Goal: Task Accomplishment & Management: Manage account settings

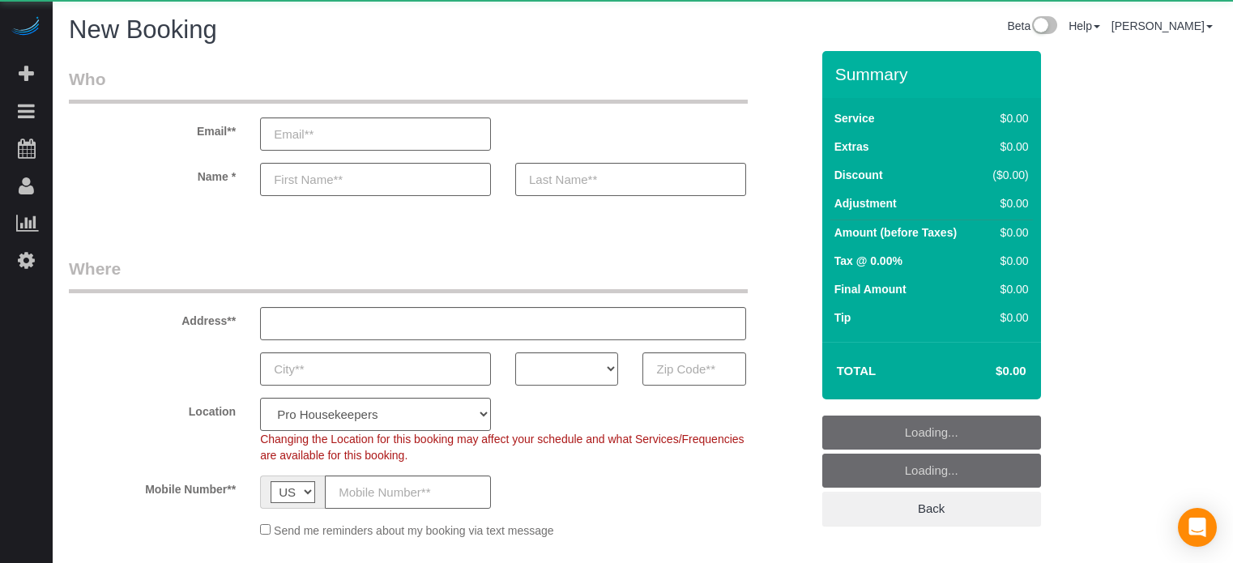
select select "number:9"
select select "object:1181"
select select "4"
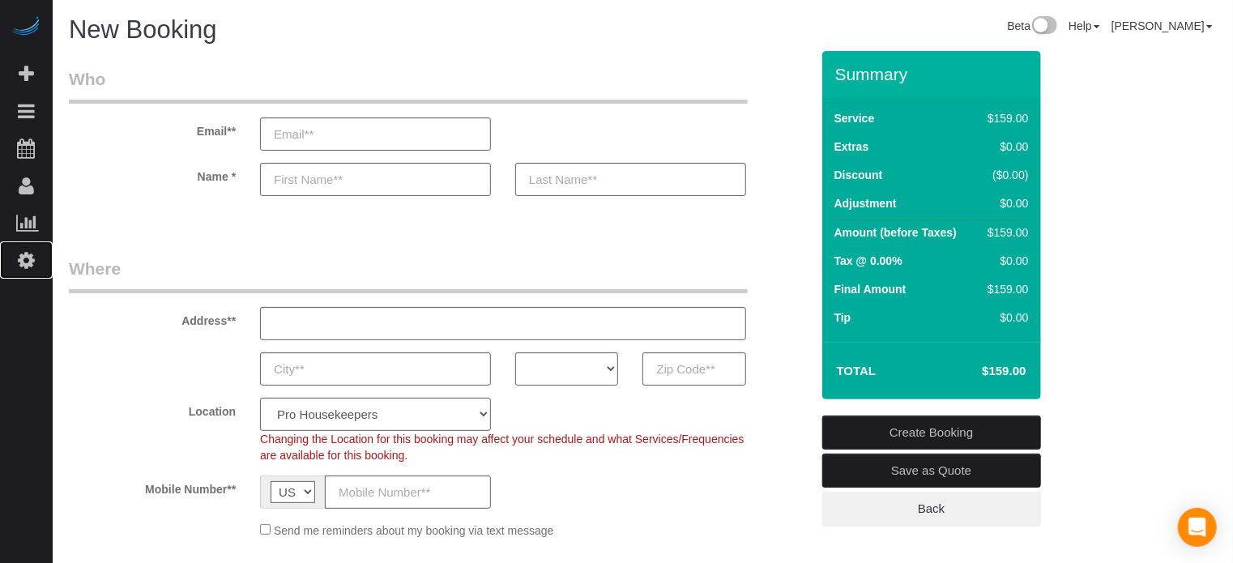
click at [29, 262] on icon at bounding box center [26, 259] width 17 height 19
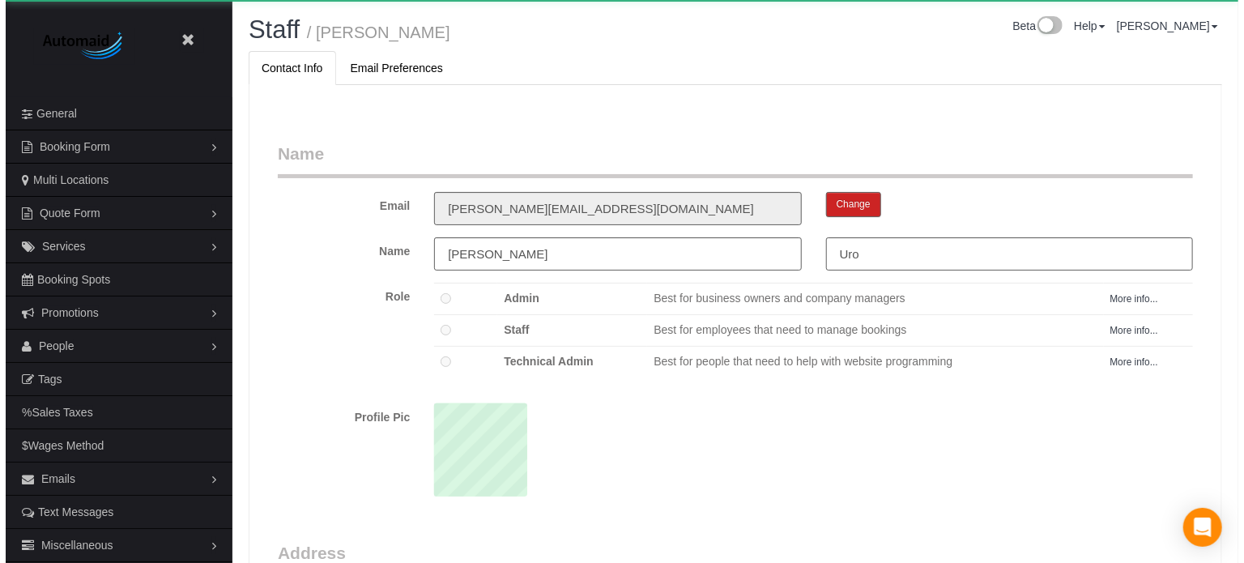
scroll to position [1053, 1233]
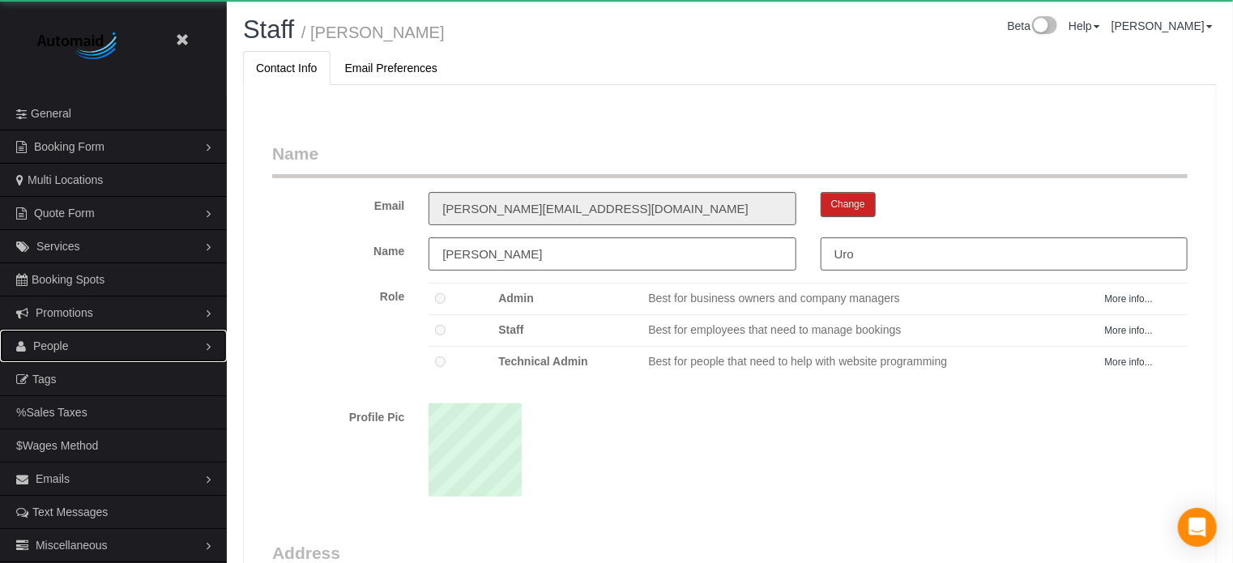
click at [42, 346] on span "People" at bounding box center [51, 345] width 36 height 13
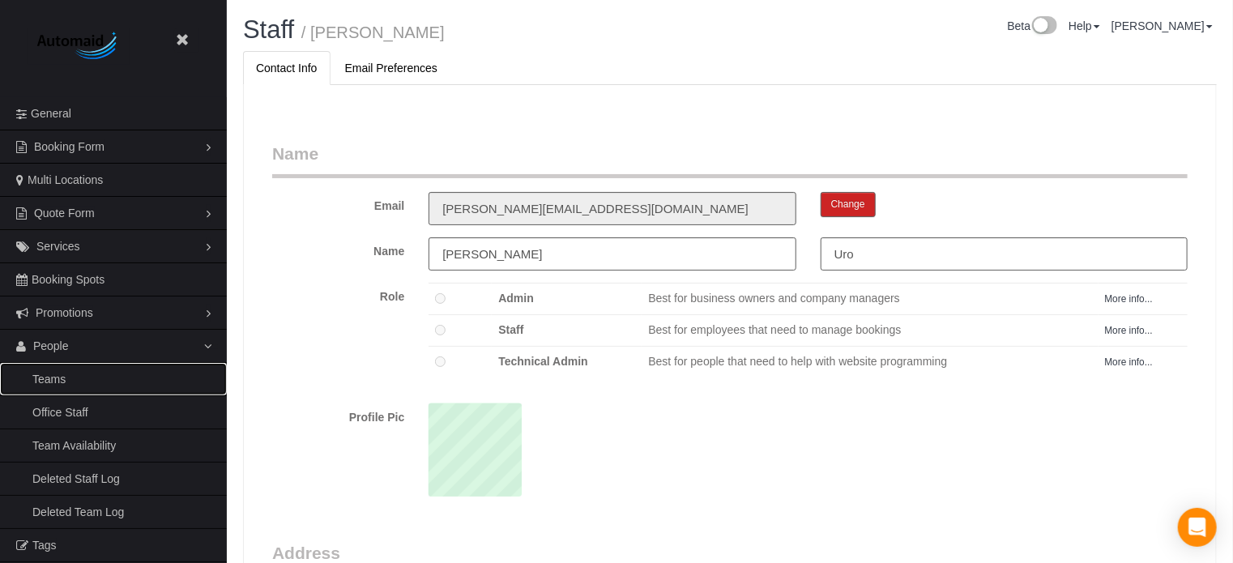
click at [46, 381] on link "Teams" at bounding box center [113, 379] width 227 height 32
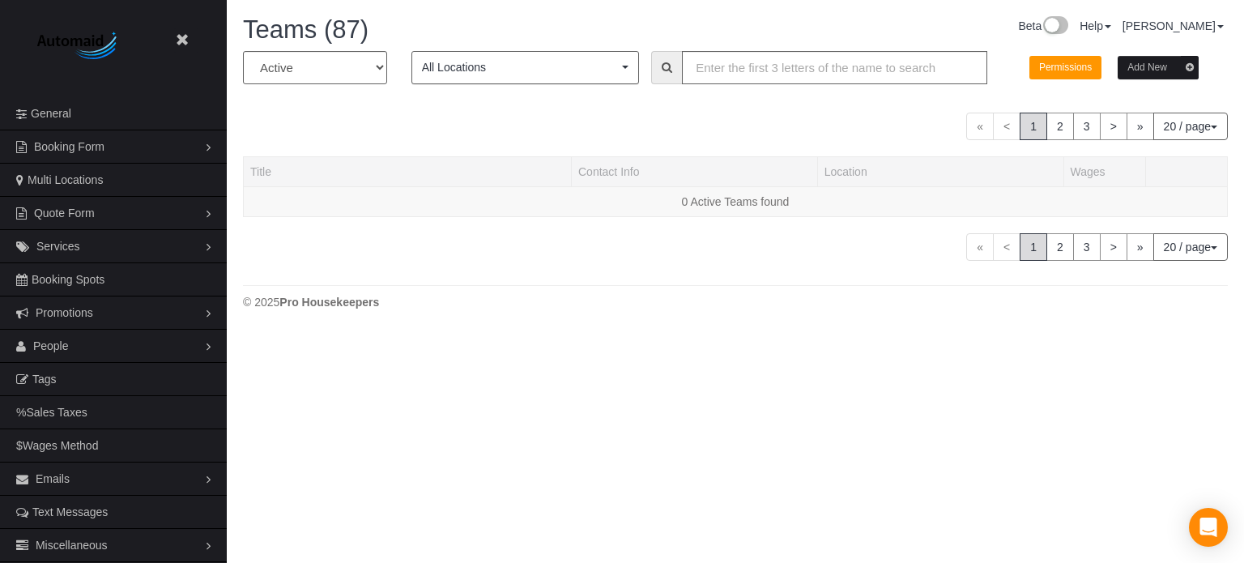
scroll to position [1373, 1233]
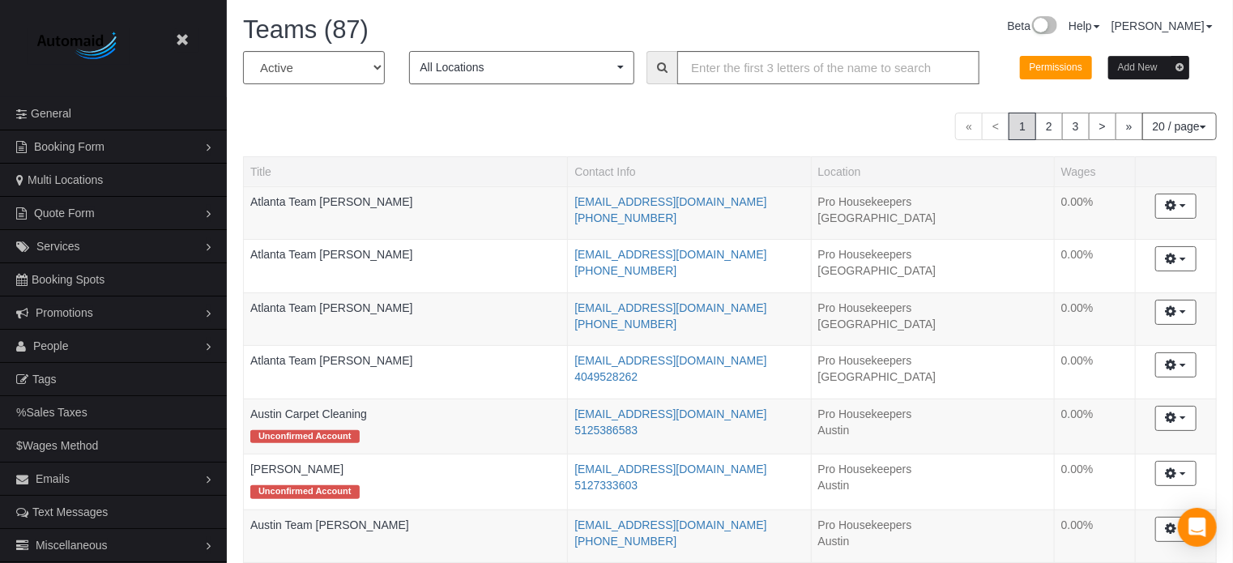
click at [467, 129] on div "« < 1 2 3 > » 20 / page 10 / page 20 / page 30 / page 40 / page 50 / page 100 /…" at bounding box center [729, 127] width 973 height 28
drag, startPoint x: 246, startPoint y: 27, endPoint x: 374, endPoint y: 29, distance: 128.0
click at [374, 29] on h1 "Teams (87)" at bounding box center [480, 30] width 475 height 28
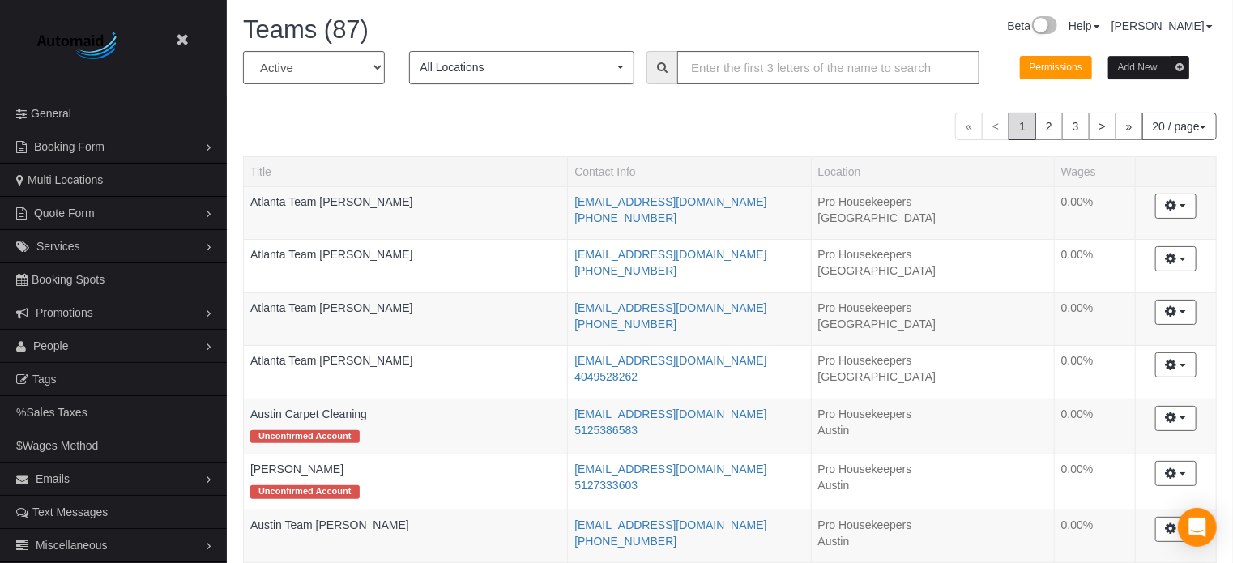
click at [603, 121] on div "« < 1 2 3 > » 20 / page 10 / page 20 / page 30 / page 40 / page 50 / page 100 /…" at bounding box center [729, 127] width 973 height 28
click at [1150, 76] on button "Add New" at bounding box center [1148, 67] width 81 height 23
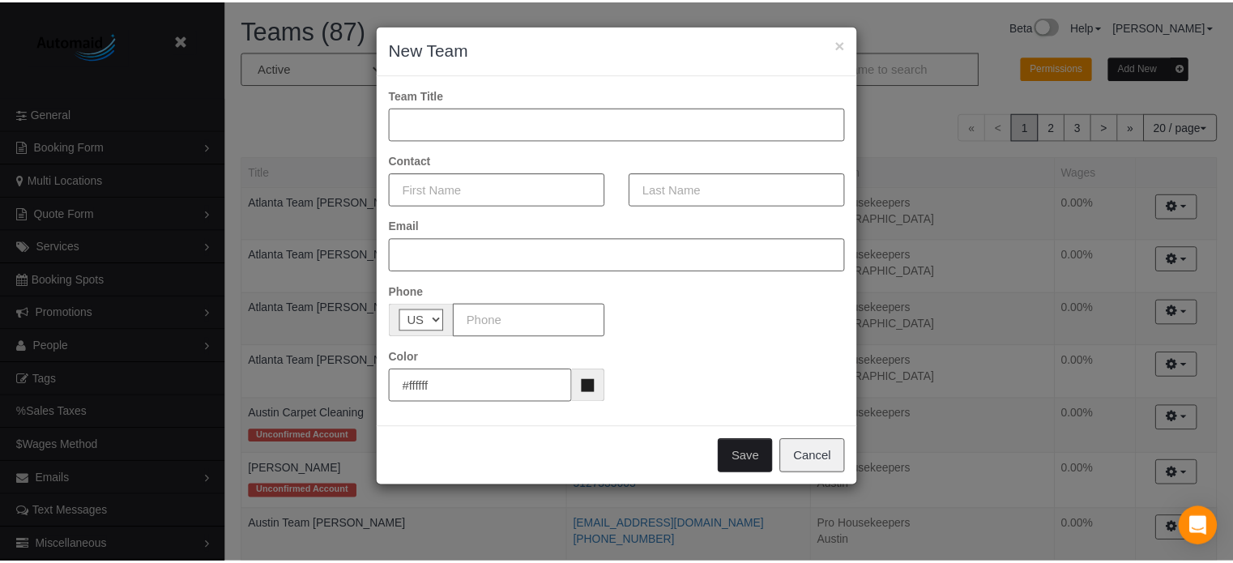
scroll to position [1373, 1244]
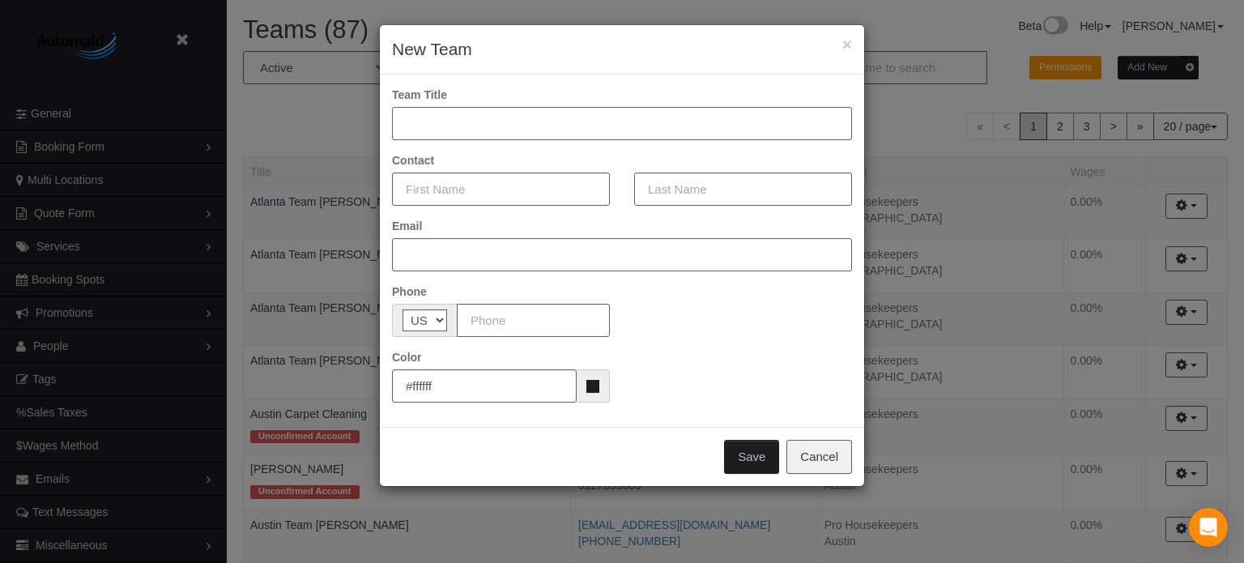
click at [461, 129] on input "text" at bounding box center [622, 123] width 460 height 33
type input "Miami Team Daniela"
click at [483, 179] on input "text" at bounding box center [501, 188] width 218 height 33
type input "[PERSON_NAME]"
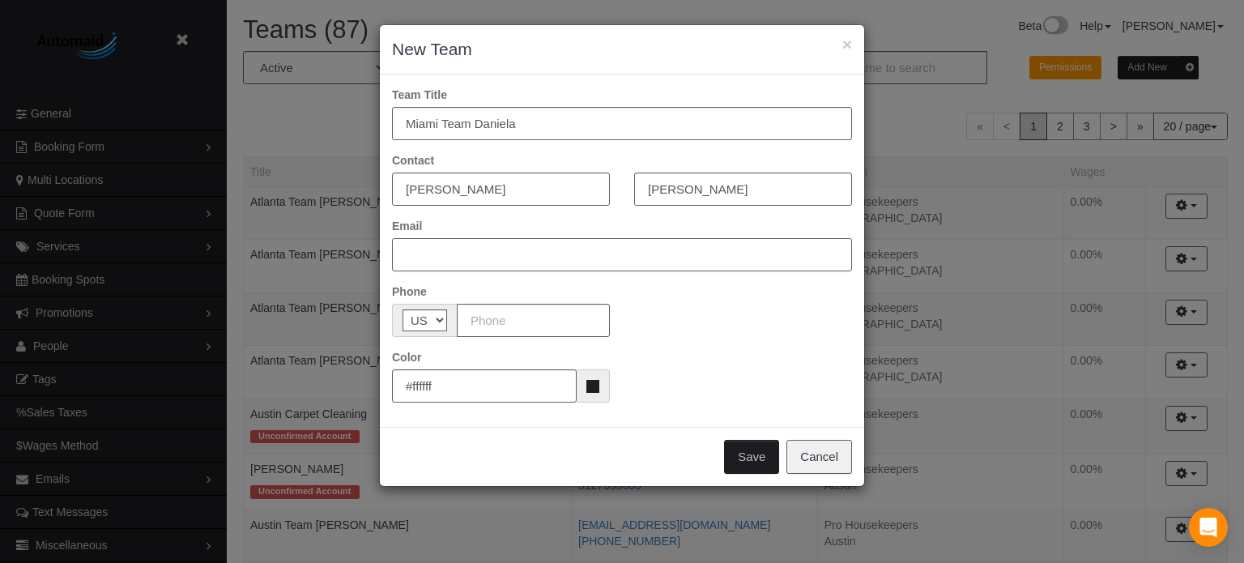
click at [526, 254] on input "text" at bounding box center [622, 254] width 460 height 33
paste input "[EMAIL_ADDRESS][DOMAIN_NAME]"
type input "[EMAIL_ADDRESS][DOMAIN_NAME]"
paste input "[PHONE_NUMBER]"
type input "[PHONE_NUMBER]"
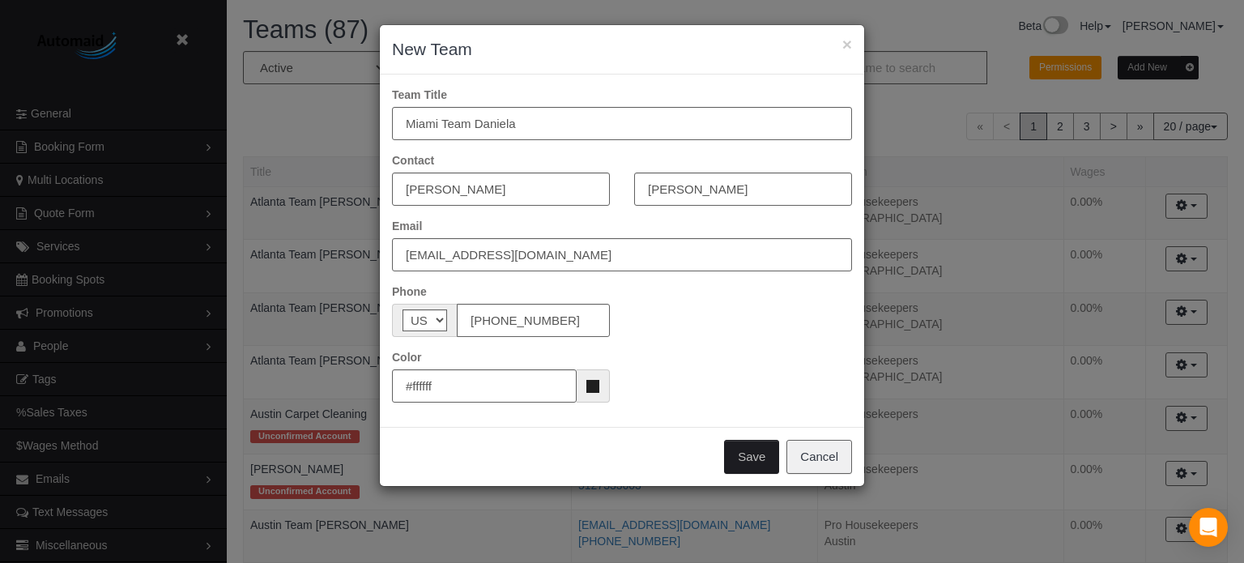
click at [748, 449] on button "Save" at bounding box center [751, 457] width 55 height 34
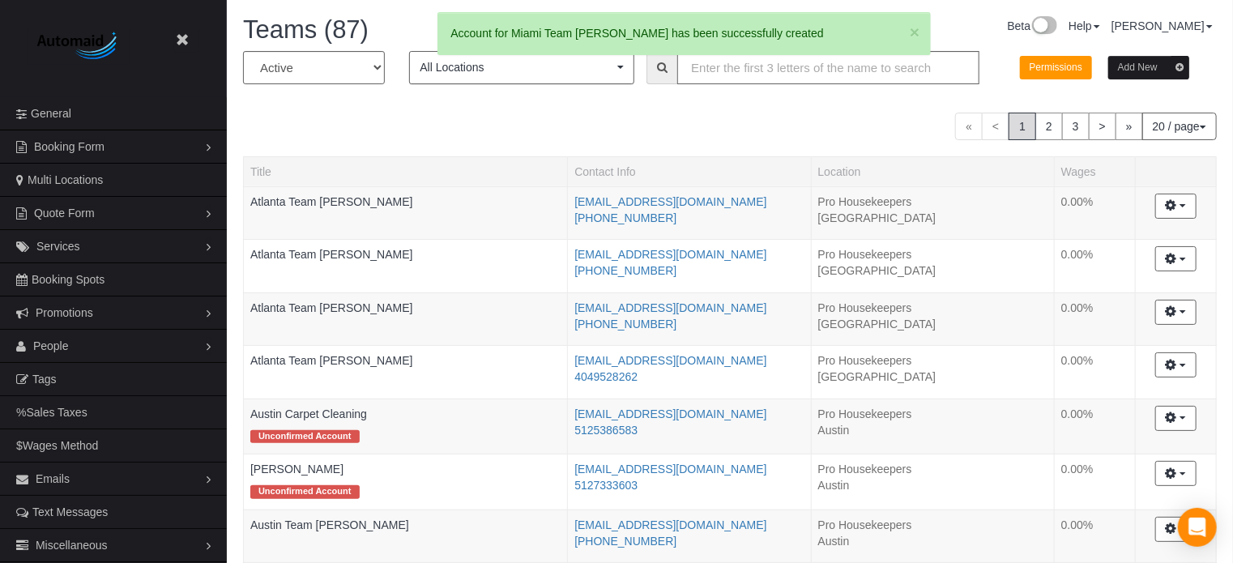
scroll to position [79609, 79749]
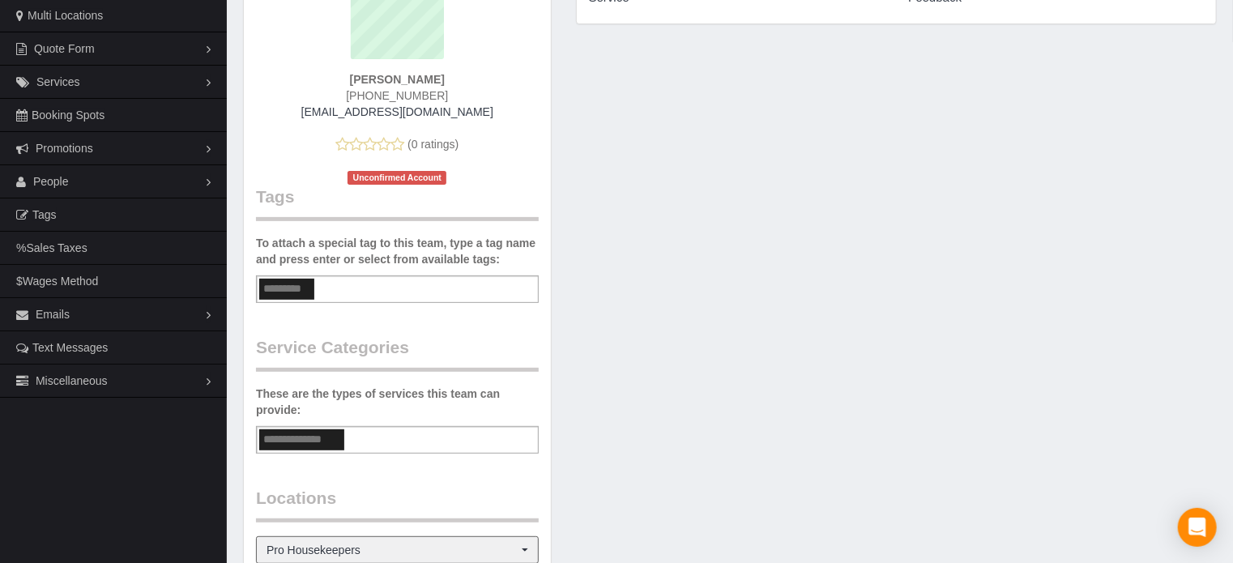
scroll to position [405, 0]
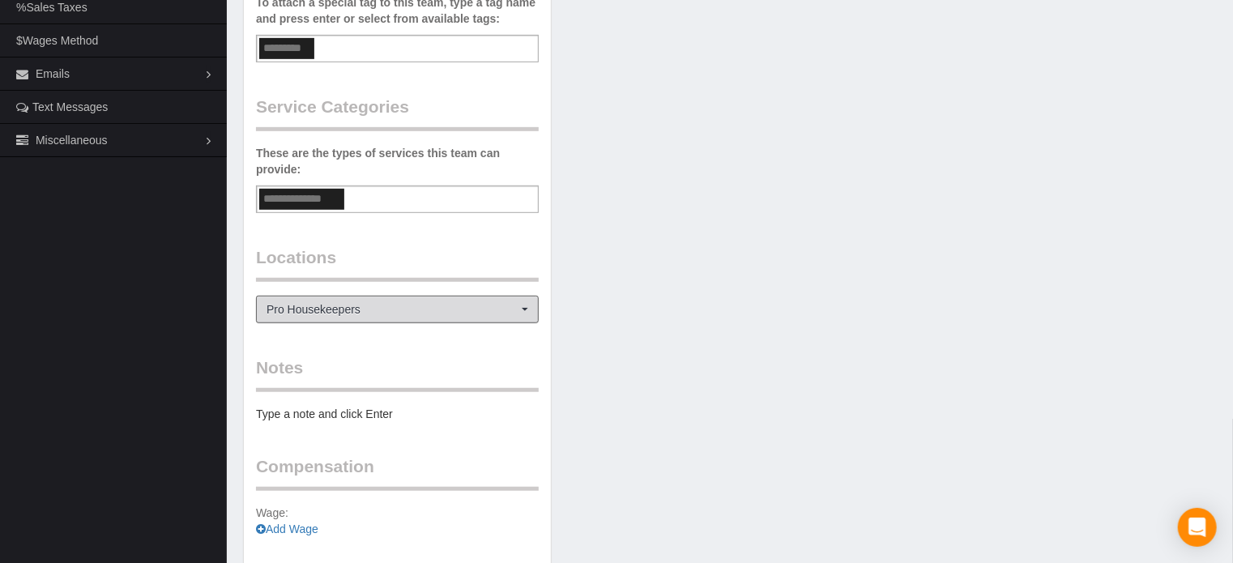
click at [316, 307] on span "Pro Housekeepers" at bounding box center [391, 309] width 251 height 16
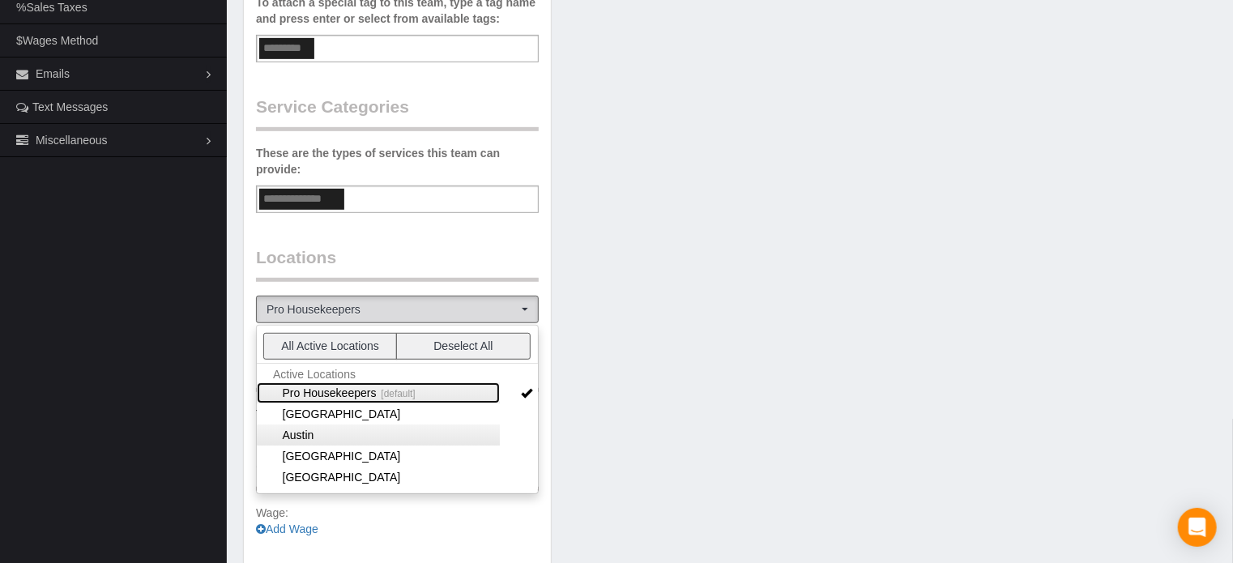
scroll to position [81, 0]
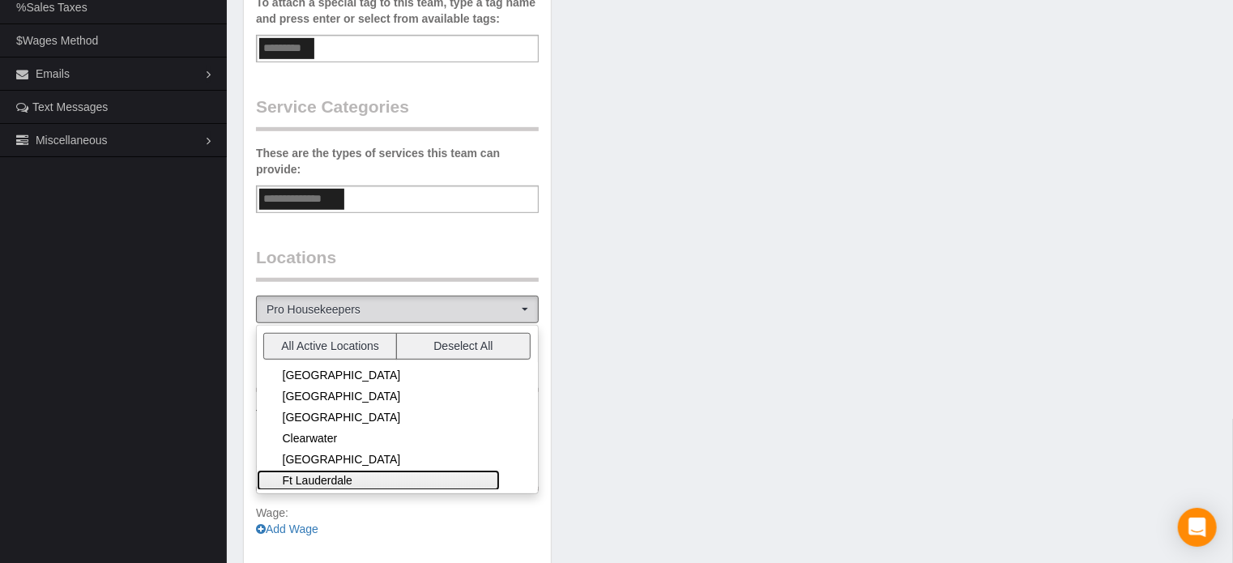
click at [356, 475] on link "Ft Lauderdale" at bounding box center [378, 480] width 243 height 21
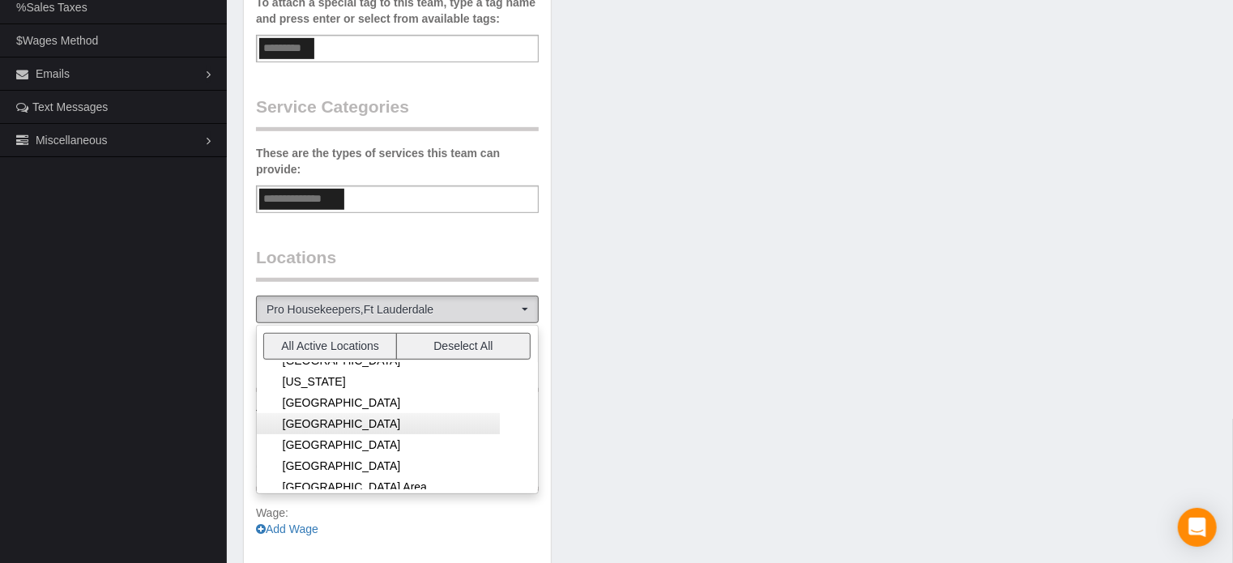
scroll to position [243, 0]
click at [332, 439] on link "[GEOGRAPHIC_DATA]" at bounding box center [378, 444] width 243 height 21
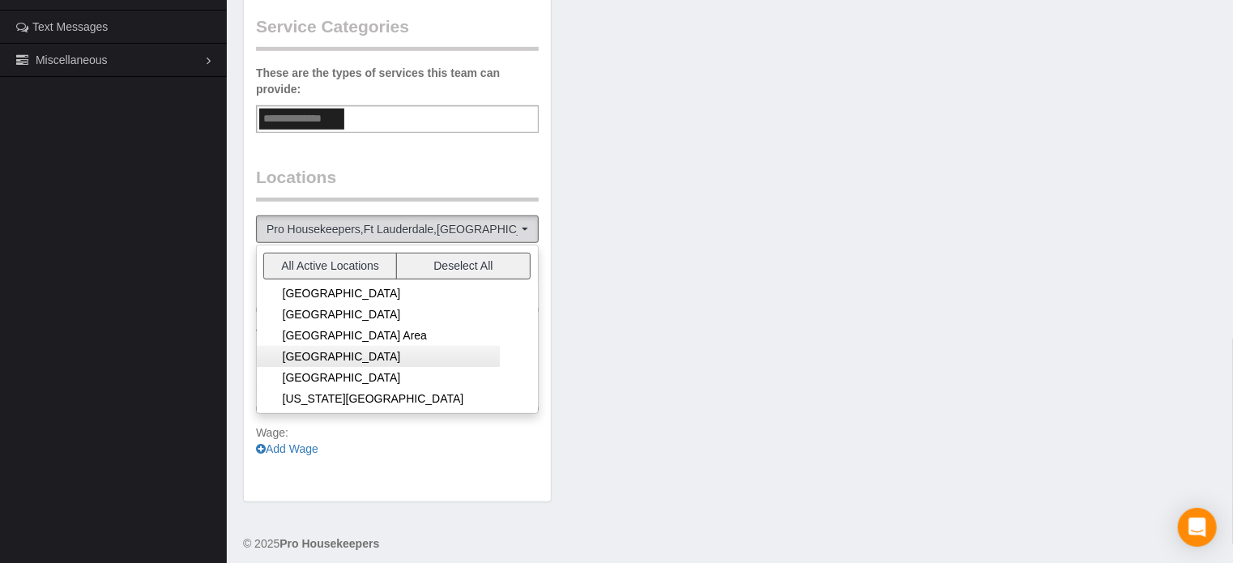
scroll to position [486, 0]
click at [669, 329] on div "Team Info Edit Contact Info Send Message Send Welcome Email Email Preferences V…" at bounding box center [730, 41] width 998 height 952
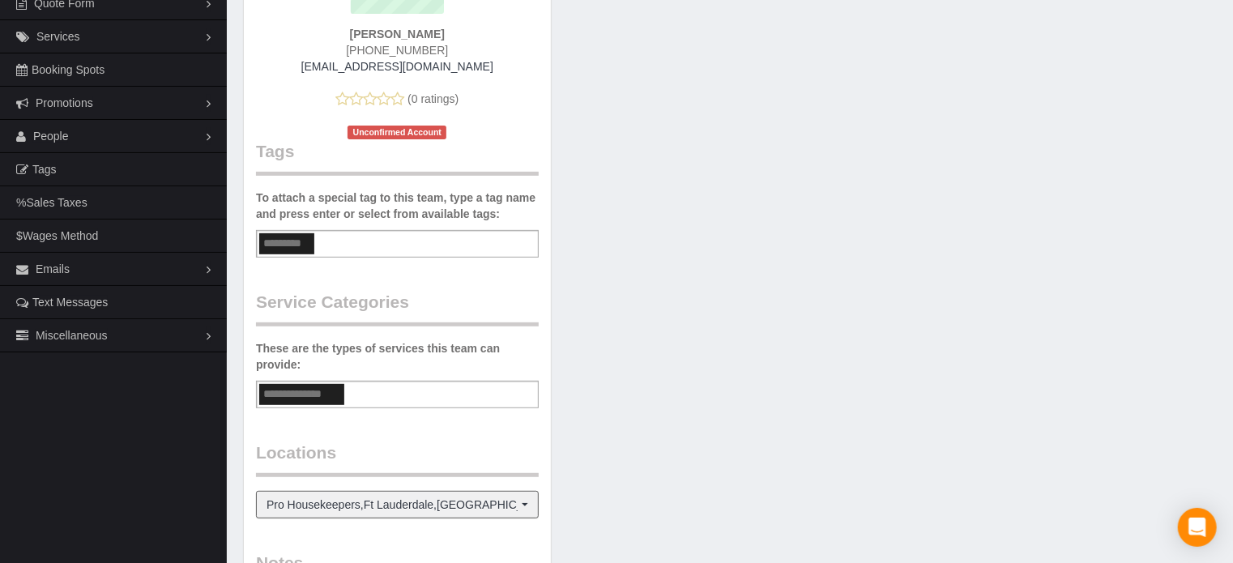
scroll to position [0, 0]
